Goal: Transaction & Acquisition: Purchase product/service

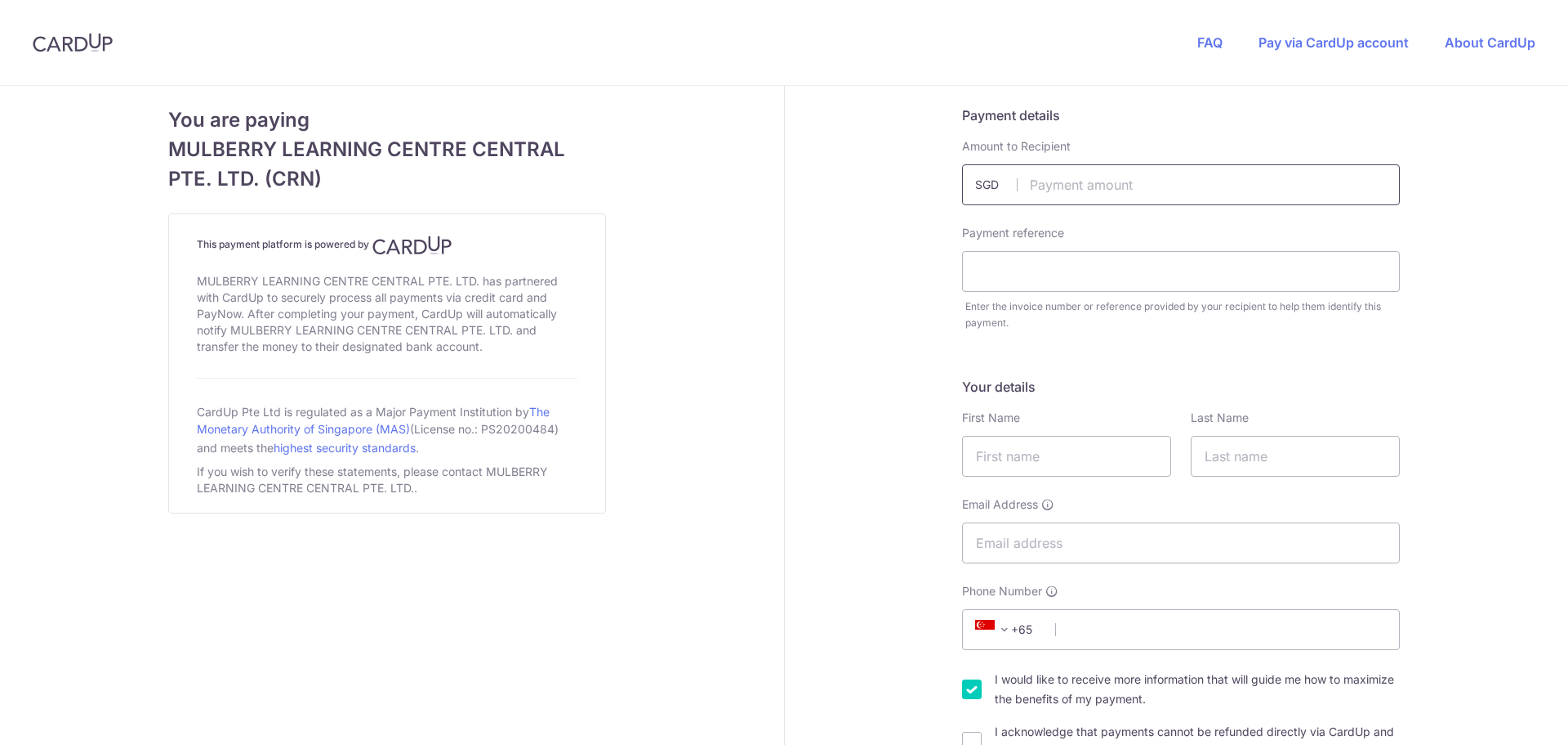
click at [1058, 185] on input "text" at bounding box center [1180, 184] width 437 height 41
type input "1000.00"
click at [995, 263] on input "text" at bounding box center [1180, 271] width 437 height 41
type input "INV010858"
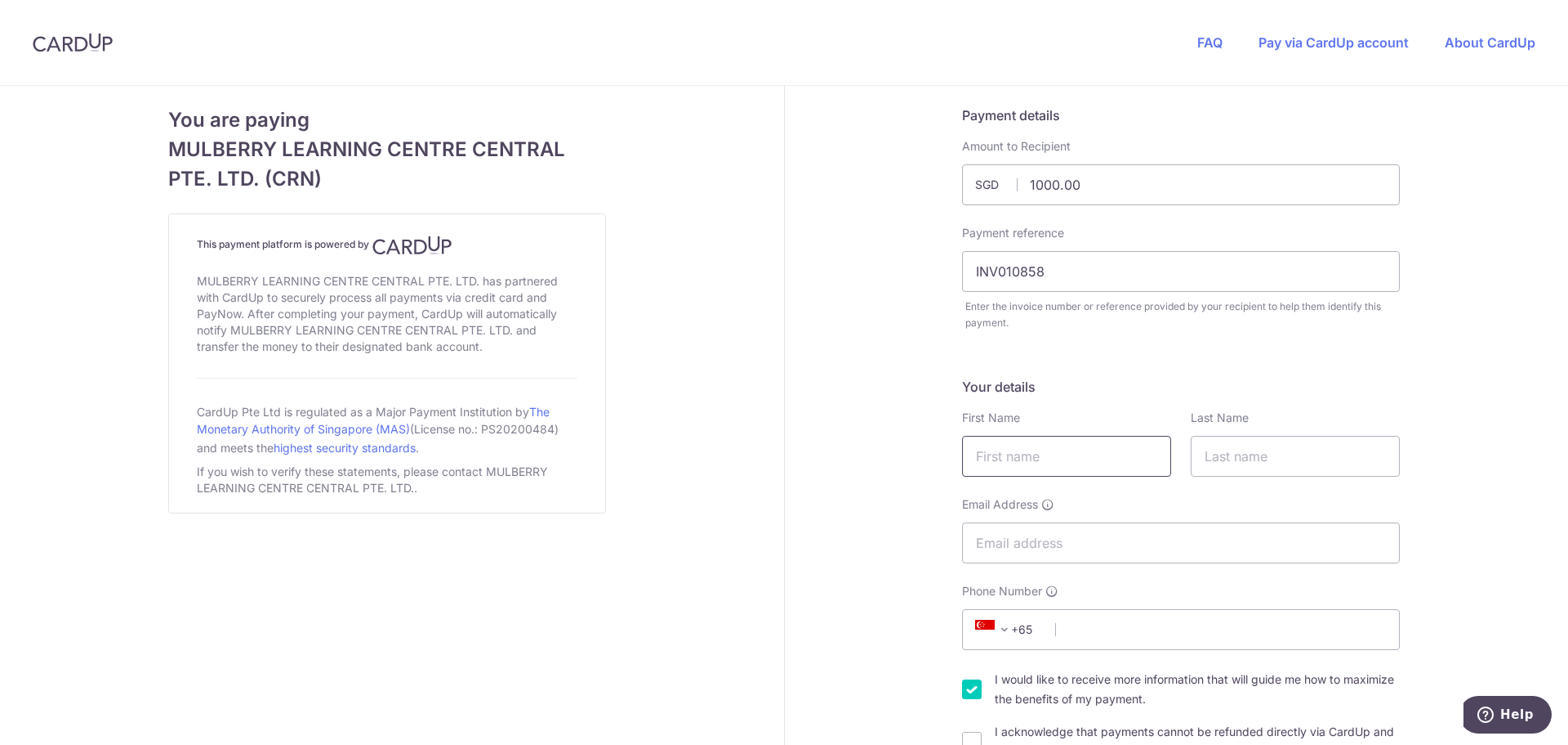
click at [1002, 466] on input "text" at bounding box center [1066, 455] width 209 height 41
type input "Lu"
click at [1225, 465] on input "text" at bounding box center [1295, 455] width 209 height 41
type input "[PERSON_NAME]"
click at [1080, 551] on input "Email Address" at bounding box center [1180, 542] width 437 height 41
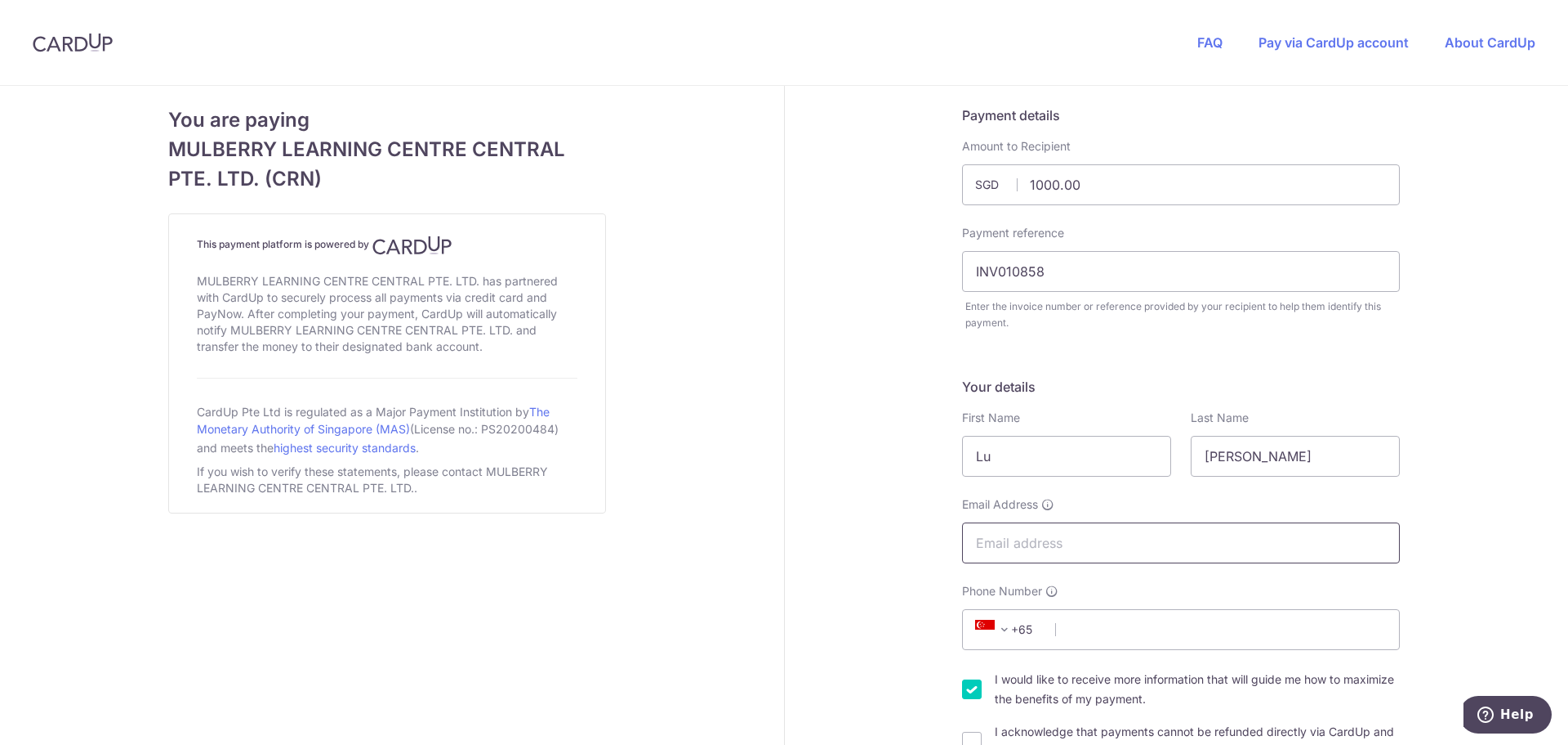
type input "[EMAIL_ADDRESS][DOMAIN_NAME]"
click at [1105, 631] on input "Phone Number" at bounding box center [1180, 628] width 437 height 41
type input "97464682"
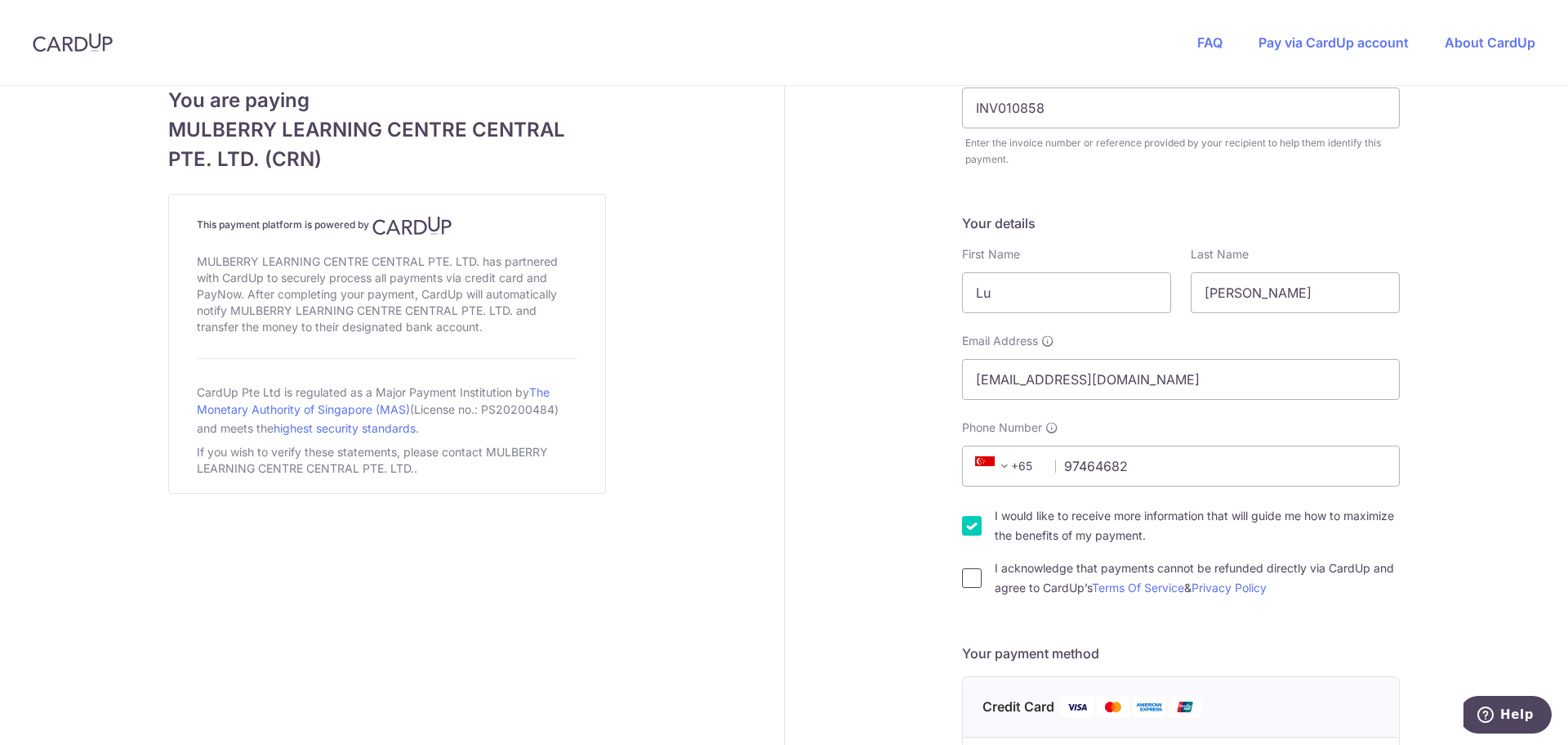
click at [966, 580] on input "I acknowledge that payments cannot be refunded directly via CardUp and agree to…" at bounding box center [972, 578] width 20 height 20
checkbox input "true"
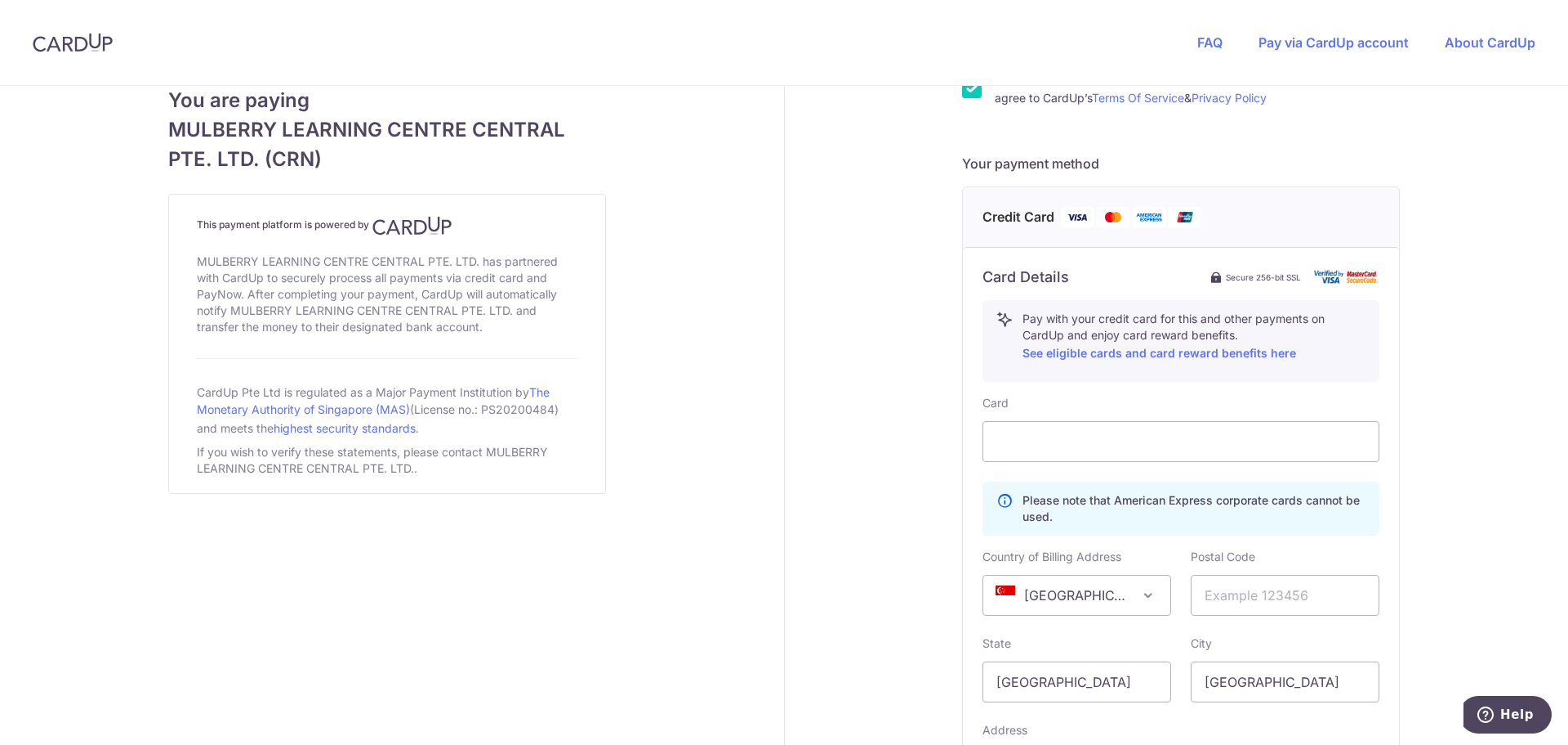
scroll to position [654, 0]
click at [1225, 593] on input "text" at bounding box center [1285, 594] width 189 height 41
type input "228607"
type input "[STREET_ADDRESS]"
click at [1444, 541] on div "Payment details Amount to Recipient 1000.00 SGD Payment reference INV010858 Ent…" at bounding box center [1182, 219] width 794 height 1576
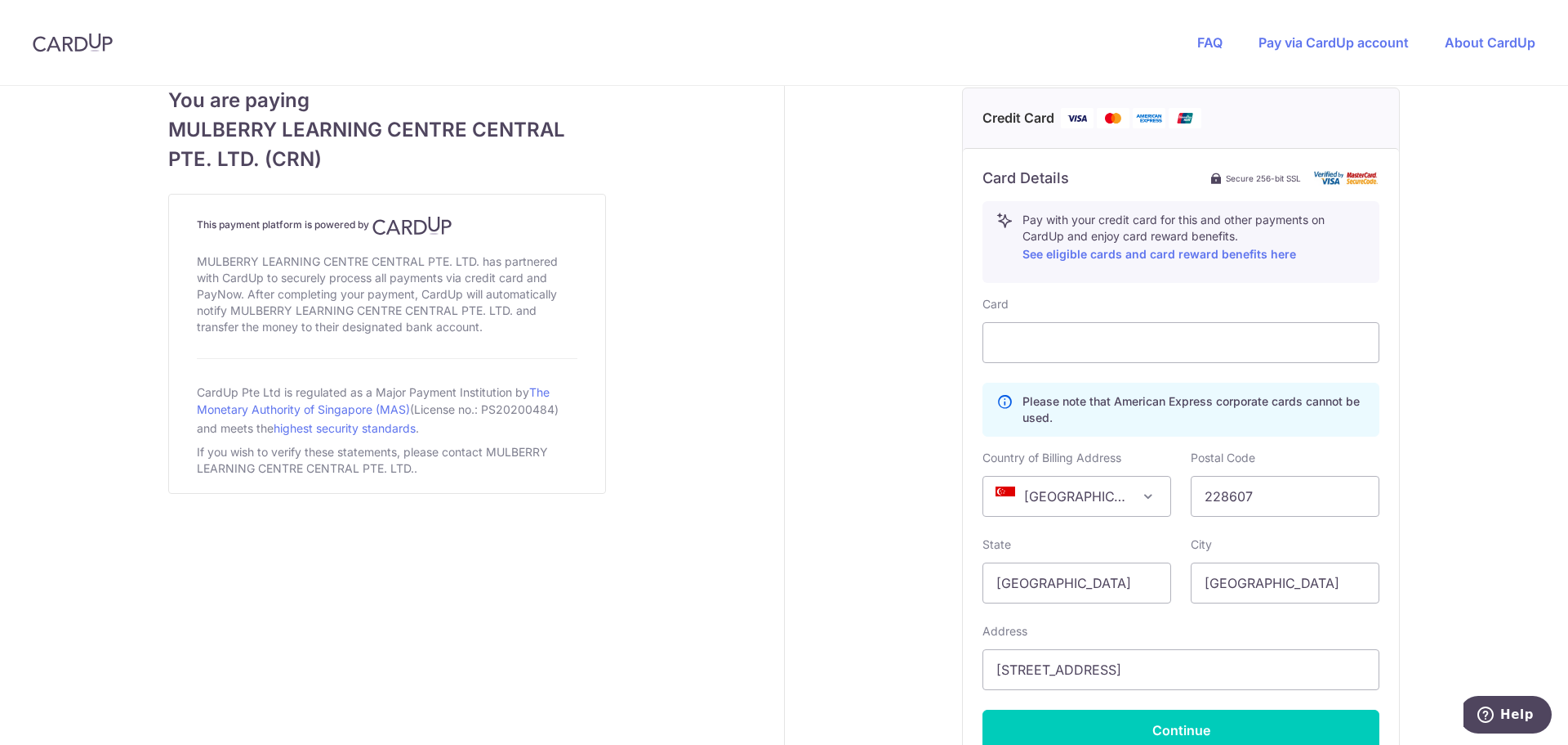
scroll to position [817, 0]
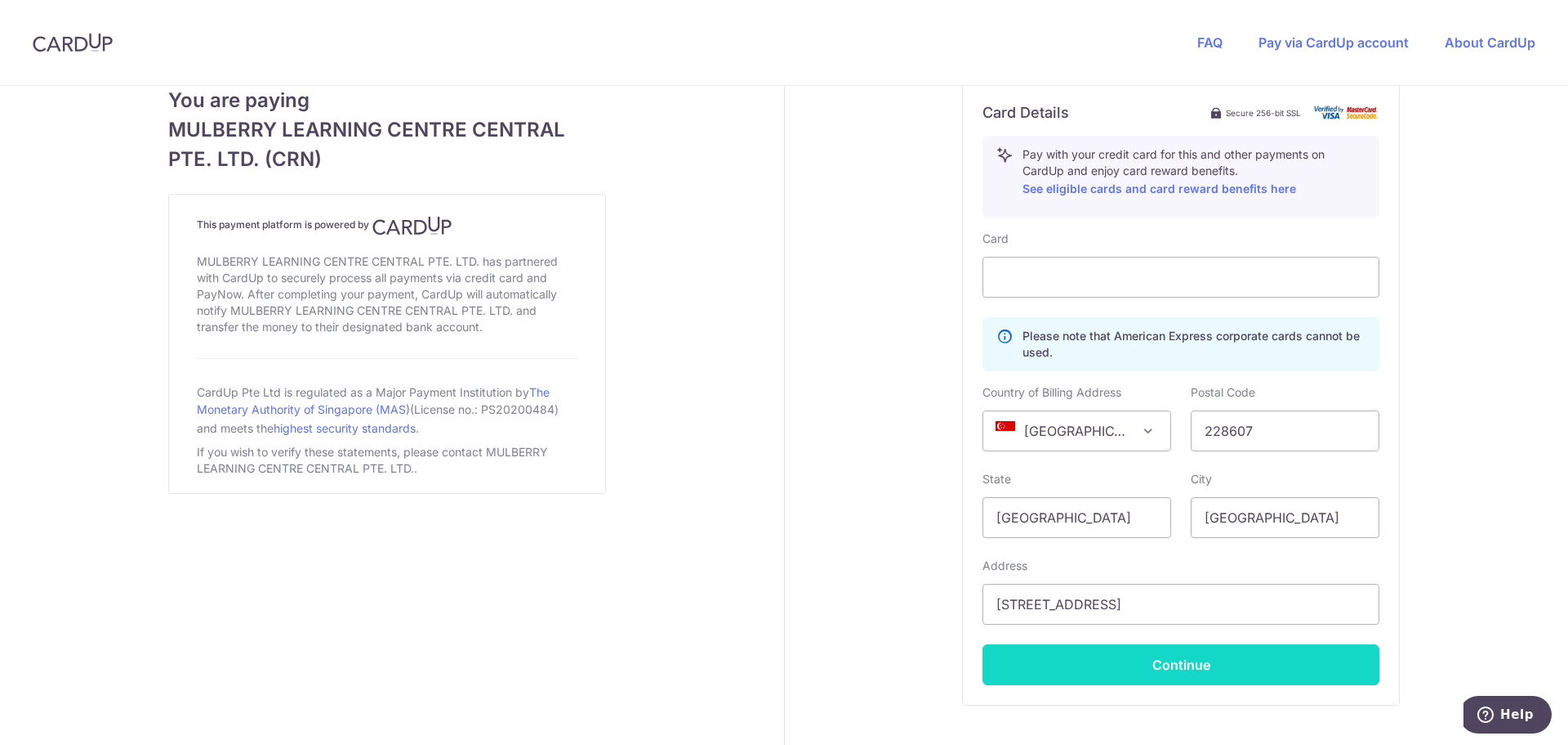
click at [1203, 672] on button "Continue" at bounding box center [1181, 664] width 397 height 41
type input "**** 9354"
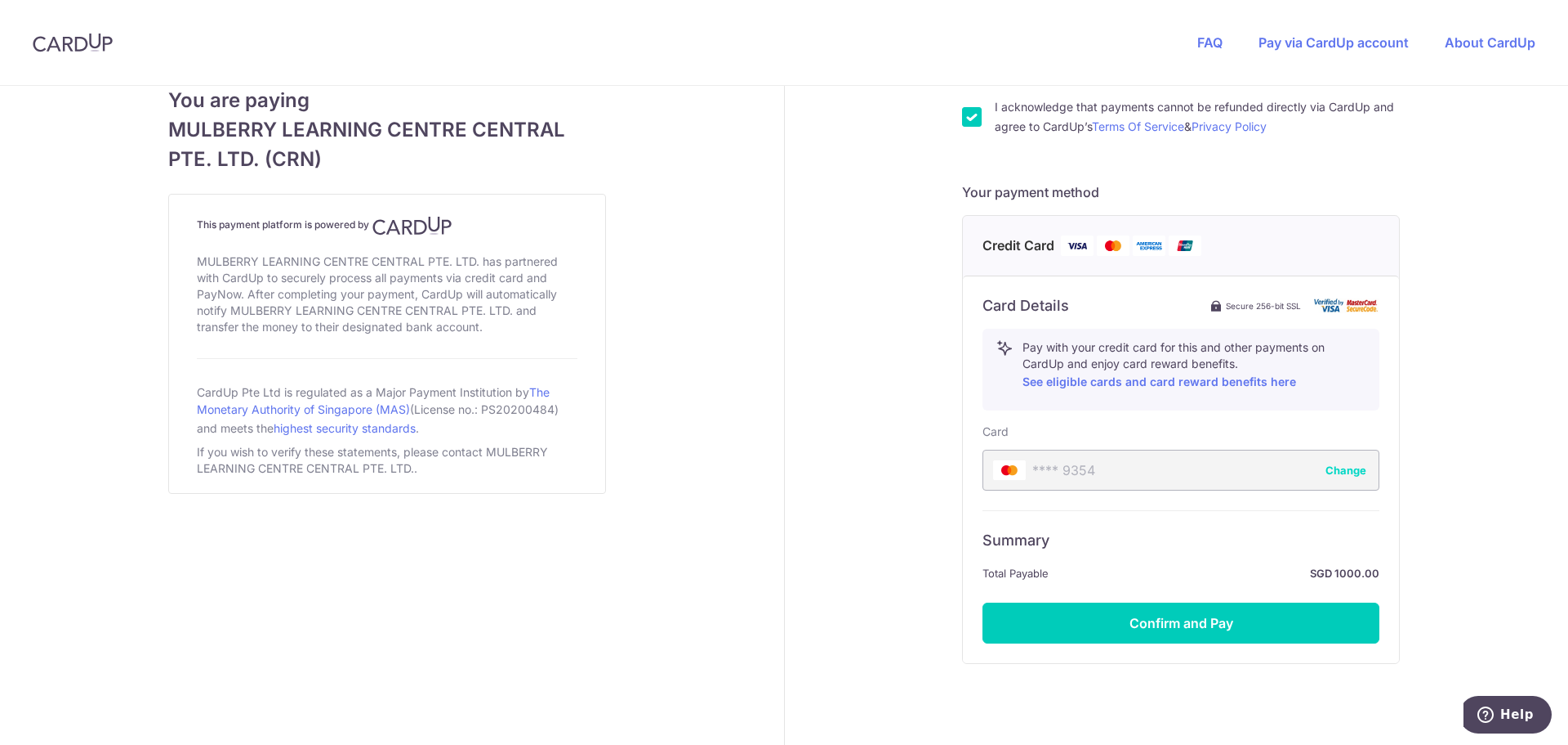
scroll to position [683, 0]
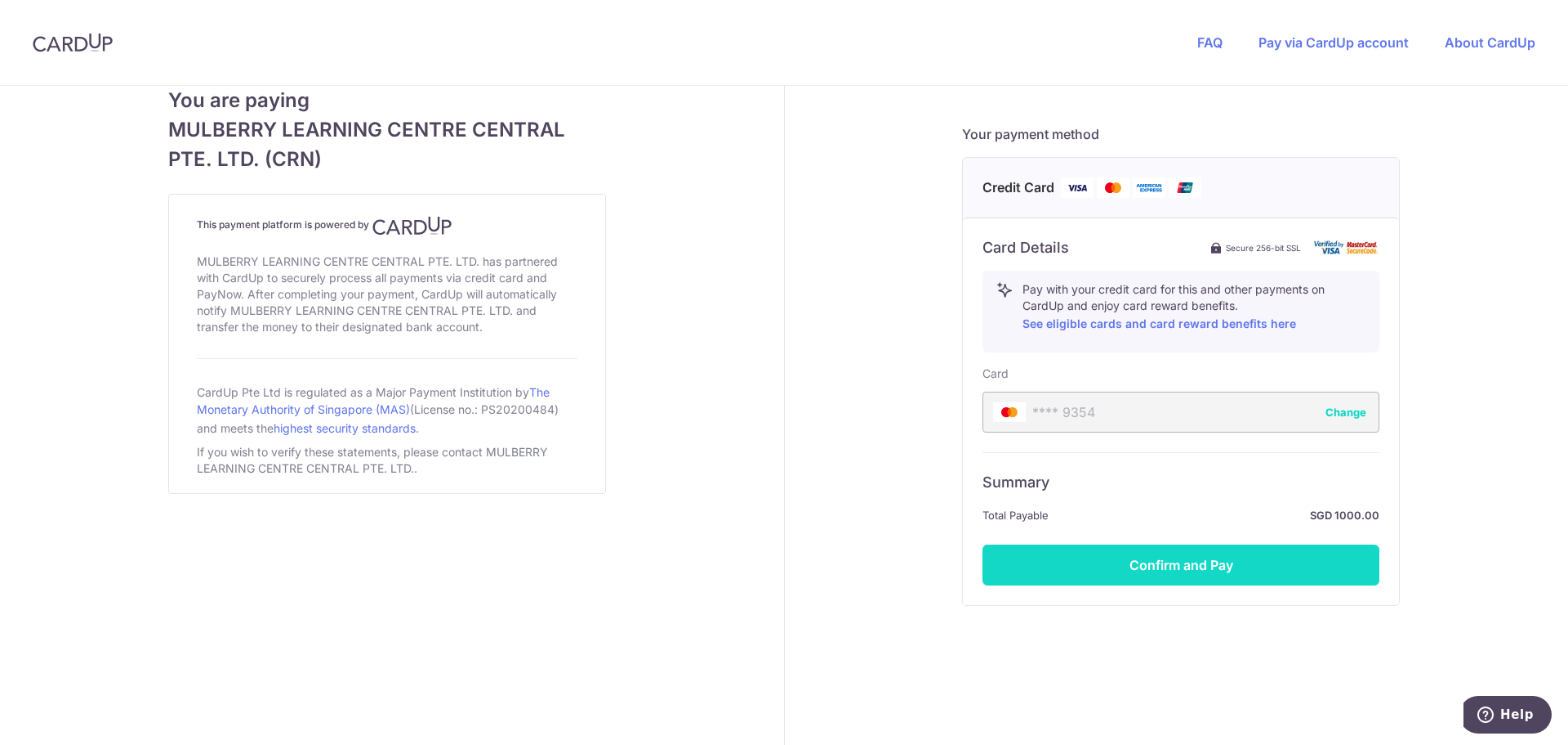
click at [1207, 575] on button "Confirm and Pay" at bounding box center [1181, 564] width 397 height 41
